Goal: Task Accomplishment & Management: Manage account settings

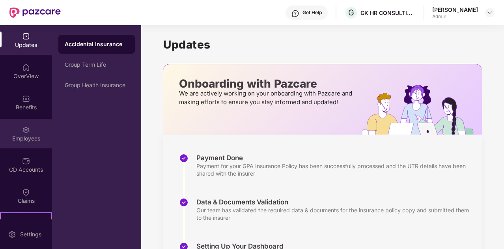
click at [23, 132] on img at bounding box center [26, 130] width 8 height 8
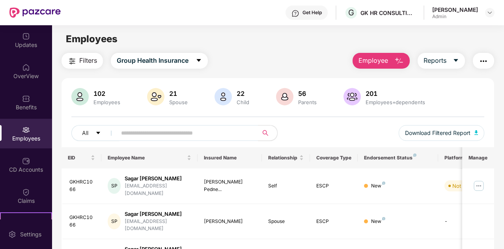
click at [378, 58] on span "Employee" at bounding box center [373, 61] width 30 height 10
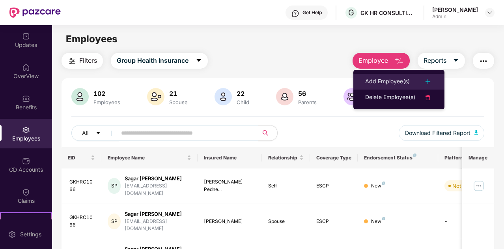
click at [386, 82] on div "Add Employee(s)" at bounding box center [387, 81] width 45 height 9
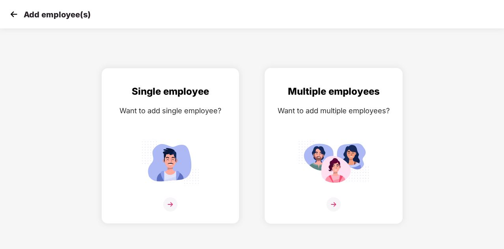
click at [362, 145] on img at bounding box center [333, 162] width 71 height 49
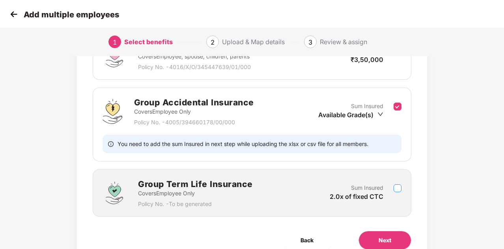
scroll to position [144, 0]
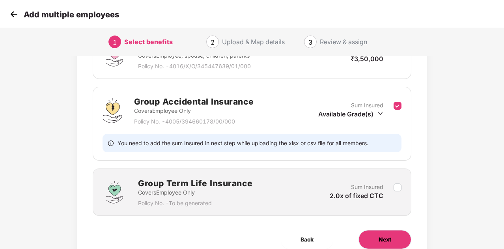
click at [389, 241] on span "Next" at bounding box center [384, 239] width 13 height 9
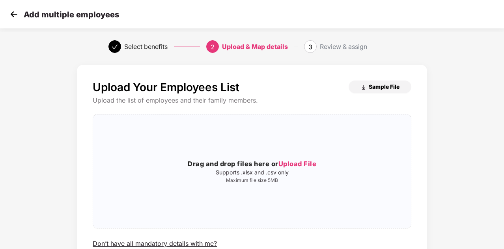
click at [376, 87] on span "Sample File" at bounding box center [383, 86] width 31 height 7
click at [297, 165] on span "Upload File" at bounding box center [297, 164] width 38 height 8
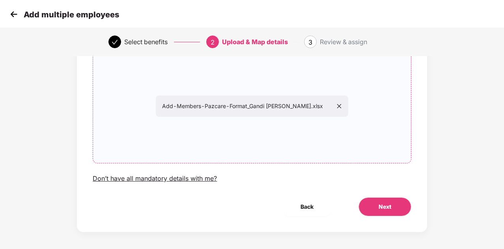
scroll to position [68, 0]
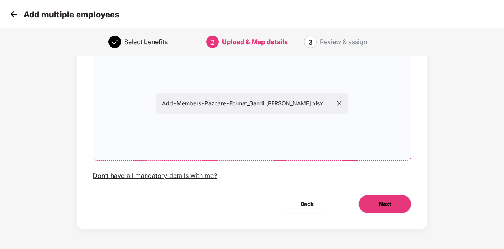
click at [380, 207] on span "Next" at bounding box center [384, 203] width 13 height 9
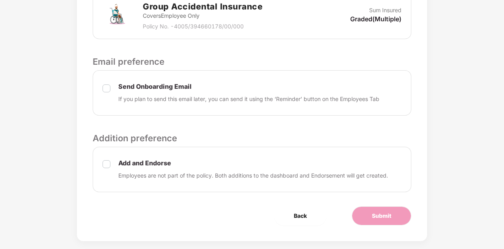
scroll to position [329, 0]
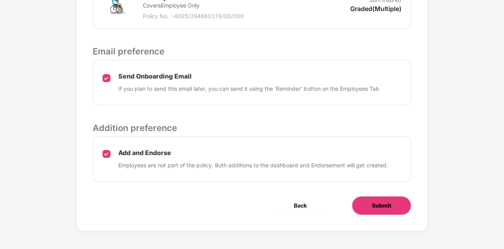
click at [369, 207] on button "Submit" at bounding box center [380, 205] width 59 height 19
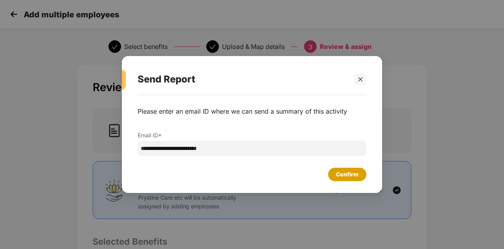
click at [349, 175] on div "Confirm" at bounding box center [347, 174] width 22 height 9
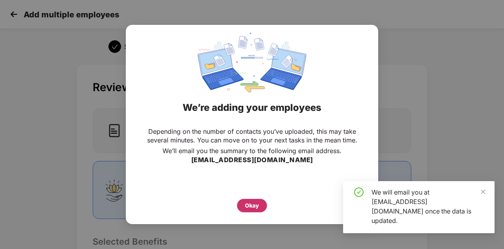
click at [253, 202] on div "Okay" at bounding box center [252, 205] width 14 height 9
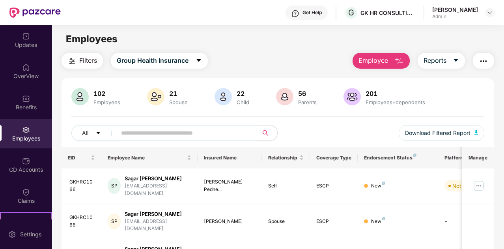
click at [160, 135] on input "text" at bounding box center [184, 133] width 126 height 12
type input "******"
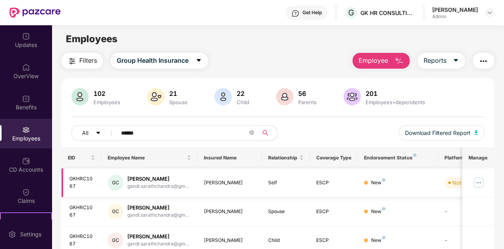
click at [478, 182] on img at bounding box center [478, 182] width 13 height 13
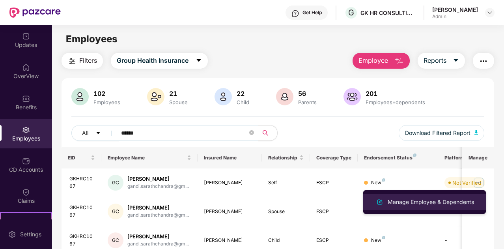
click at [416, 199] on div "Manage Employee & Dependents" at bounding box center [430, 201] width 89 height 9
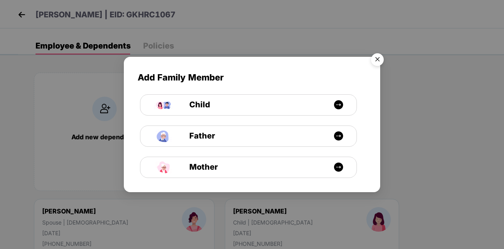
click at [377, 62] on img "Close" at bounding box center [377, 61] width 22 height 22
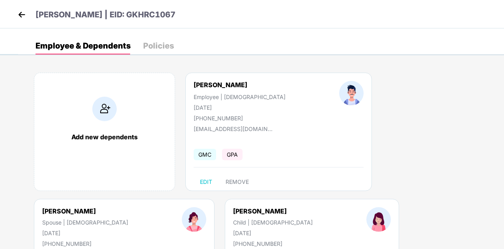
click at [153, 45] on div "Policies" at bounding box center [158, 46] width 31 height 8
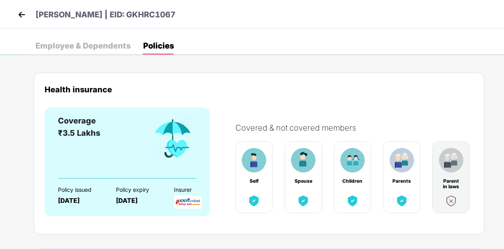
click at [72, 46] on div "Employee & Dependents" at bounding box center [82, 46] width 95 height 8
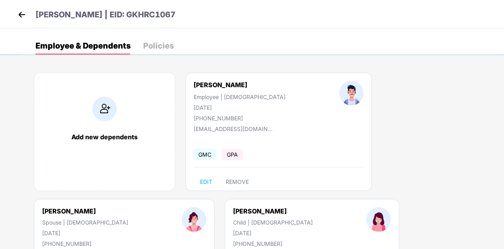
click at [15, 13] on div "[PERSON_NAME] | EID: GKHRC1067" at bounding box center [252, 14] width 504 height 28
click at [24, 14] on img at bounding box center [22, 15] width 12 height 12
